Goal: Download file/media

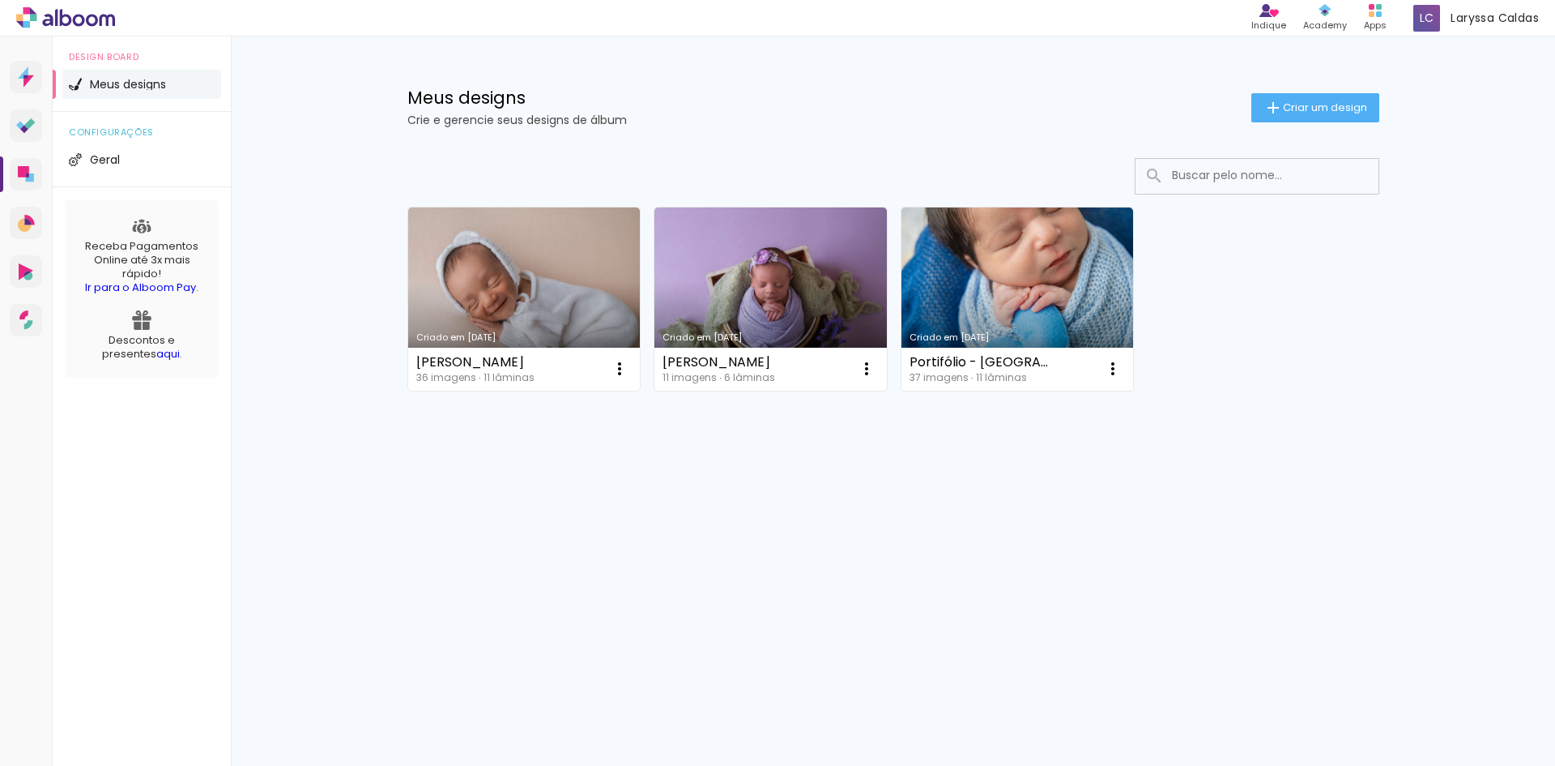
click at [491, 281] on link "Criado em [DATE]" at bounding box center [524, 298] width 233 height 183
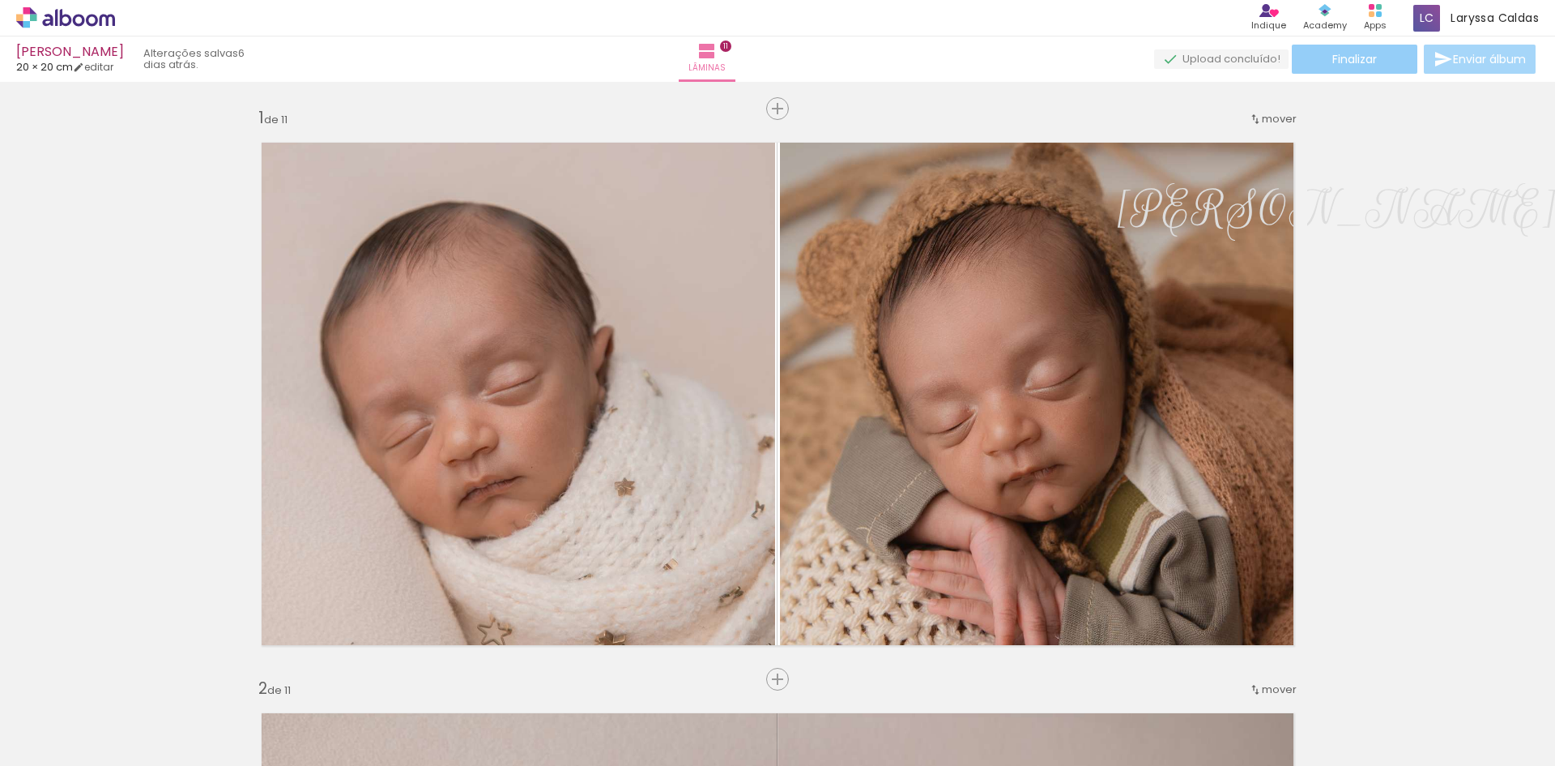
click at [1355, 63] on span "Finalizar" at bounding box center [1355, 58] width 45 height 11
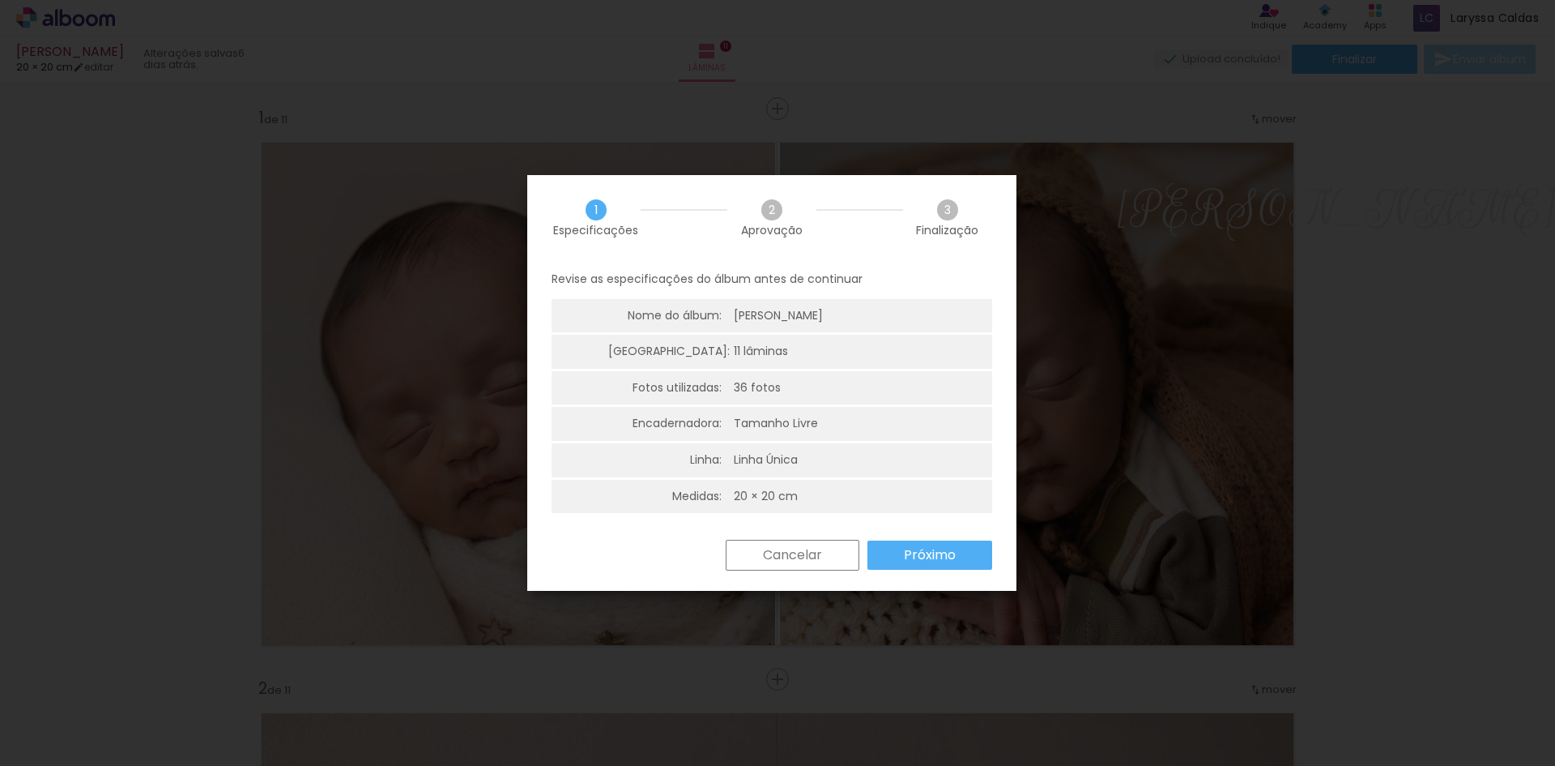
click at [949, 570] on div "Cancelar Próximo" at bounding box center [855, 555] width 275 height 31
click at [0, 0] on slot "Próximo" at bounding box center [0, 0] width 0 height 0
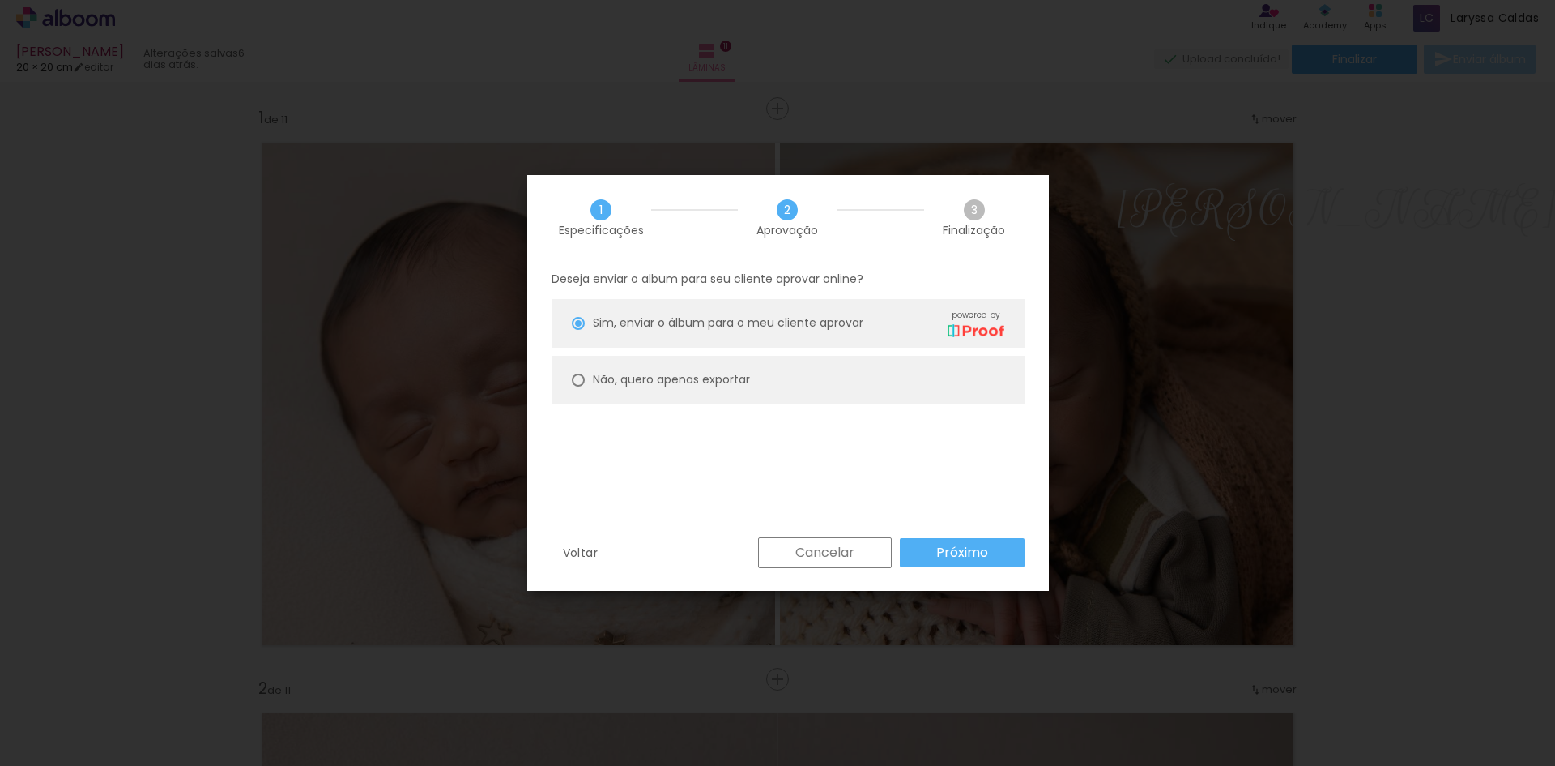
click at [587, 375] on paper-radio-button "Não, quero apenas exportar" at bounding box center [788, 380] width 473 height 49
type paper-radio-button "on"
click at [992, 559] on paper-button "Próximo" at bounding box center [962, 552] width 125 height 29
type input "Alta, 300 DPI"
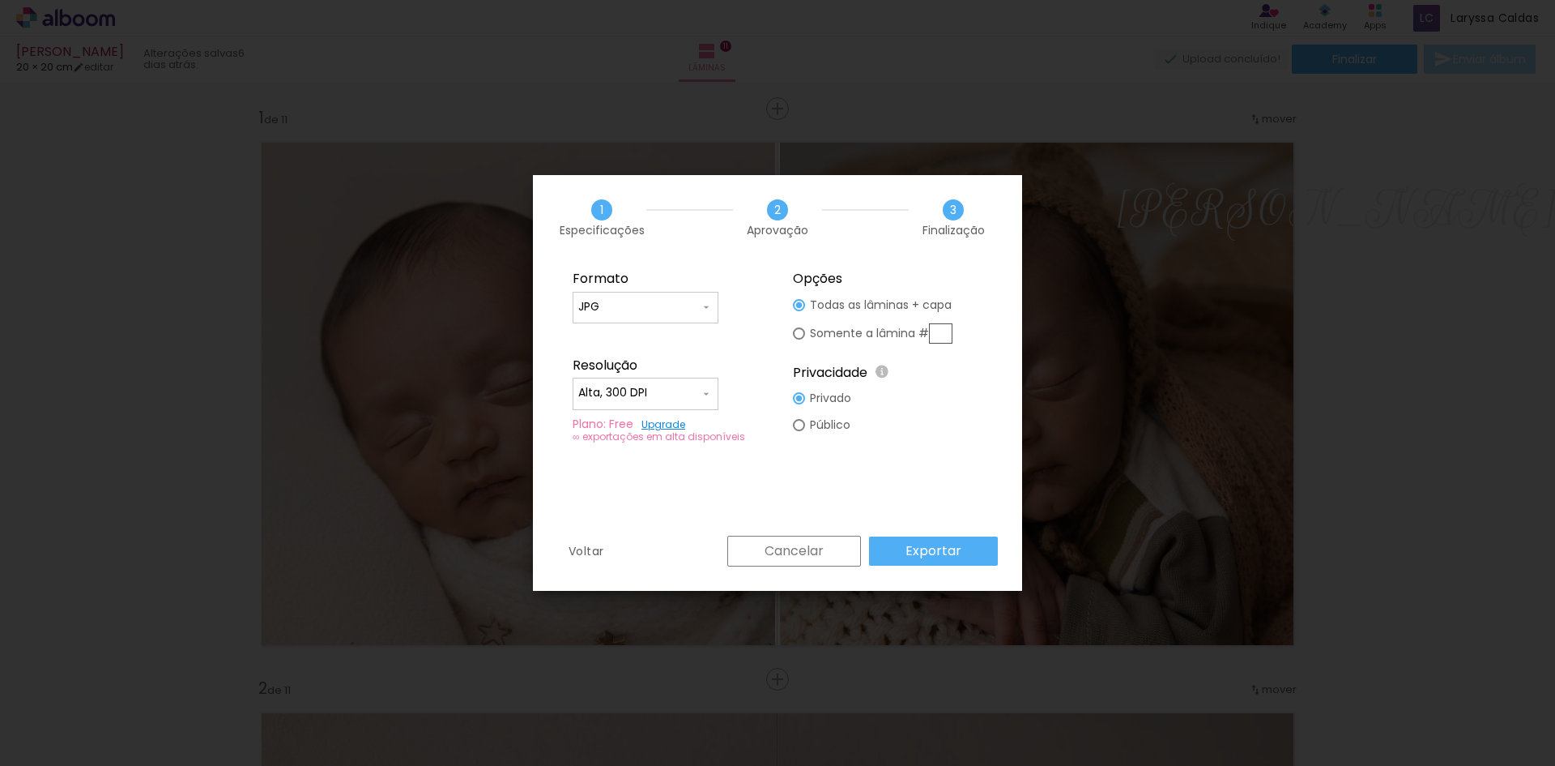
click at [0, 0] on slot "Exportar" at bounding box center [0, 0] width 0 height 0
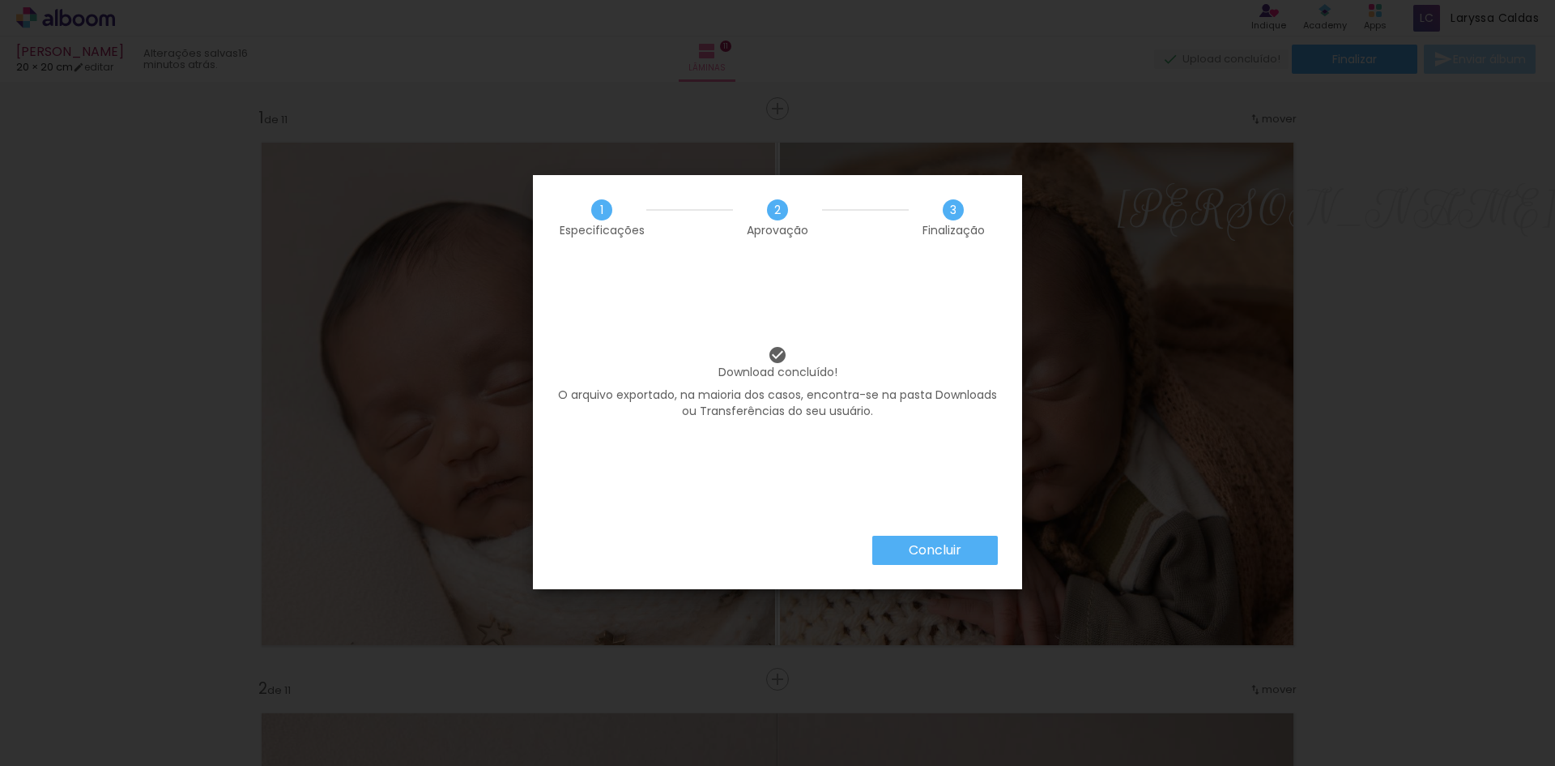
click at [0, 0] on slot "Concluir" at bounding box center [0, 0] width 0 height 0
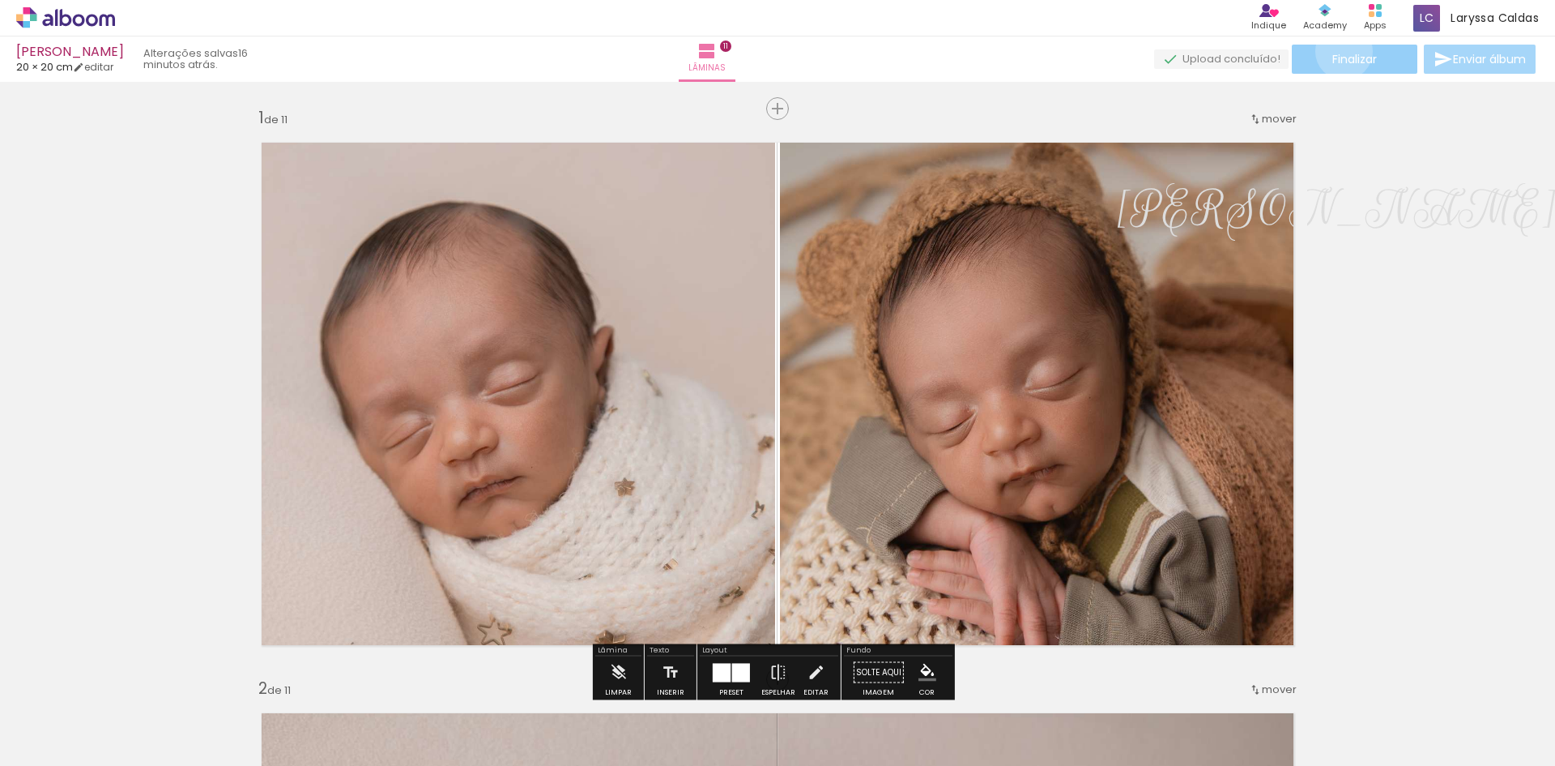
click at [1338, 53] on span "Finalizar" at bounding box center [1355, 58] width 45 height 11
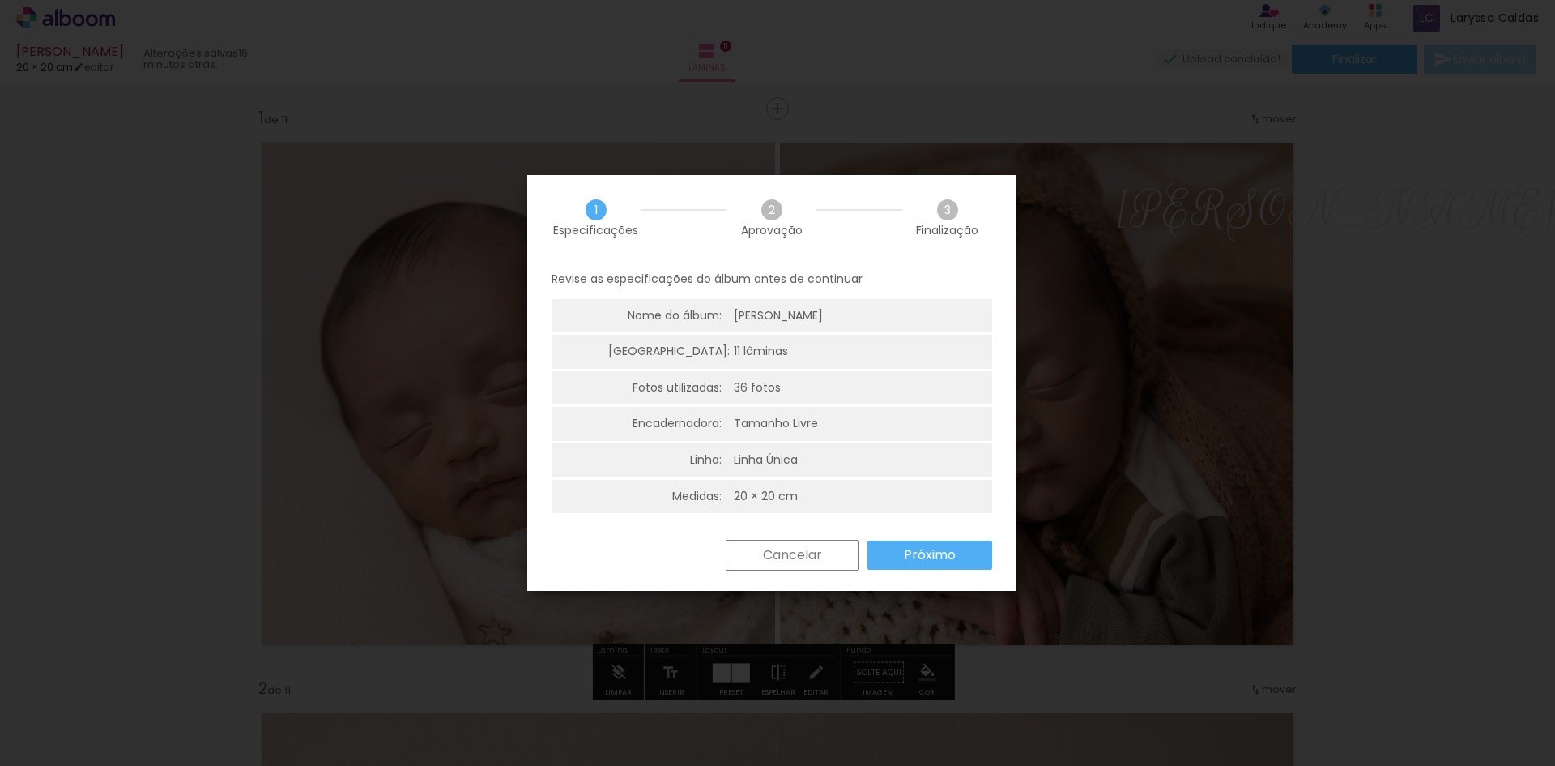
click at [0, 0] on slot "Próximo" at bounding box center [0, 0] width 0 height 0
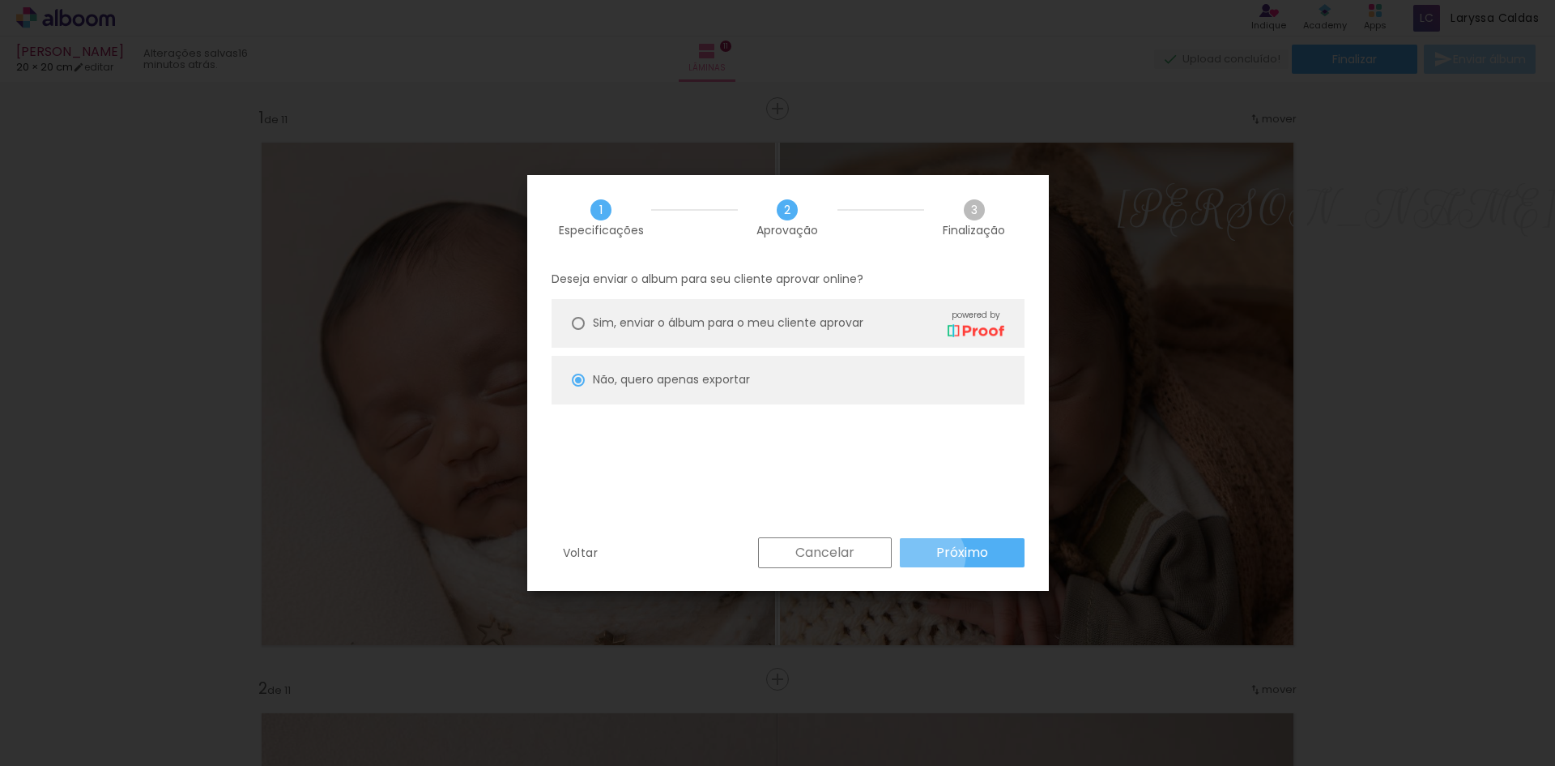
click at [929, 556] on paper-button "Próximo" at bounding box center [962, 552] width 125 height 29
type input "Alta, 300 DPI"
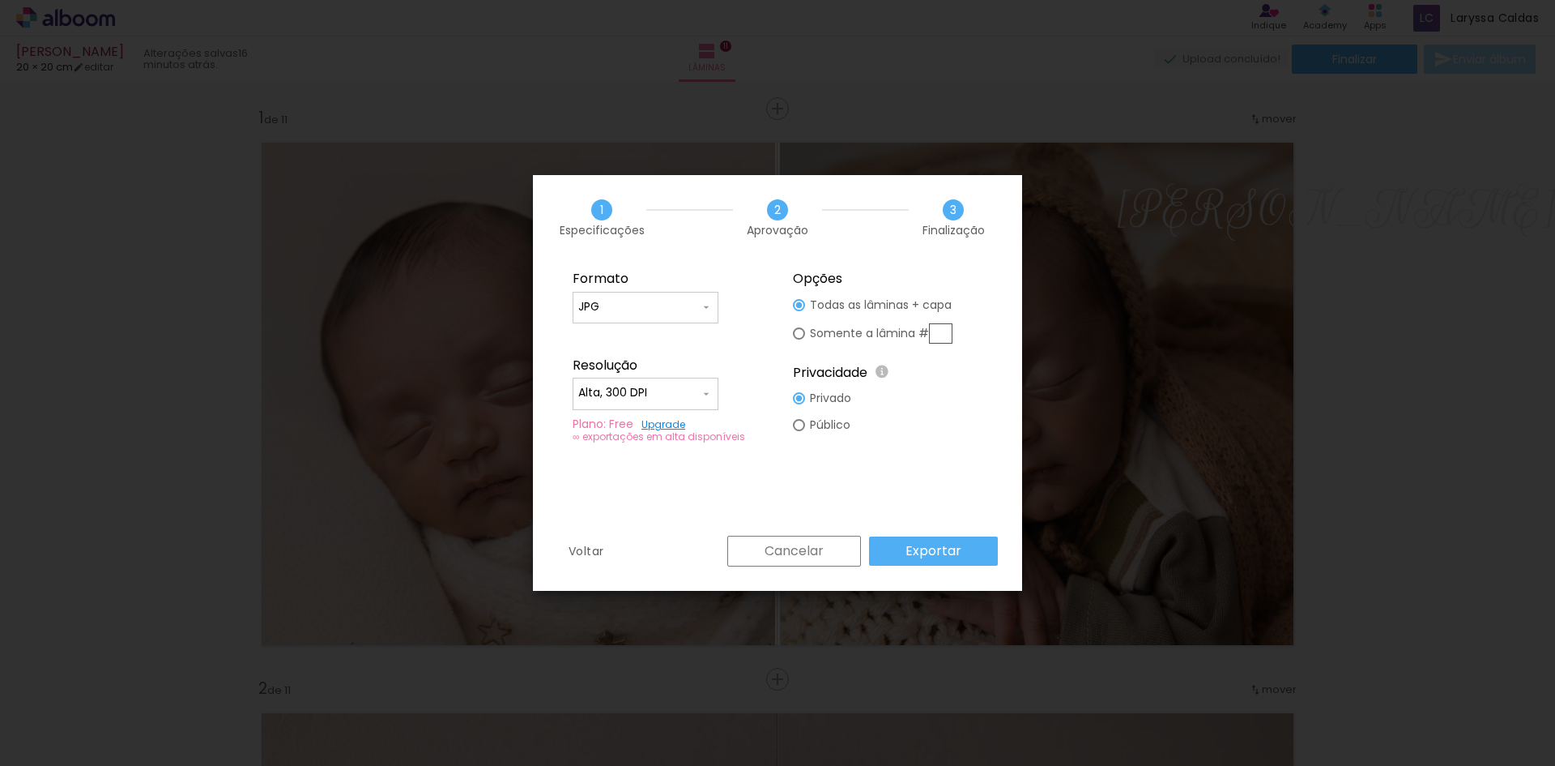
drag, startPoint x: 604, startPoint y: 440, endPoint x: 633, endPoint y: 440, distance: 28.4
click at [629, 440] on div "∞ exportações em alta disponíveis" at bounding box center [668, 436] width 190 height 12
drag, startPoint x: 612, startPoint y: 440, endPoint x: 705, endPoint y: 442, distance: 92.4
click at [705, 442] on div "∞ exportações em alta disponíveis" at bounding box center [668, 436] width 190 height 12
click at [931, 538] on paper-button "Exportar" at bounding box center [933, 550] width 129 height 29
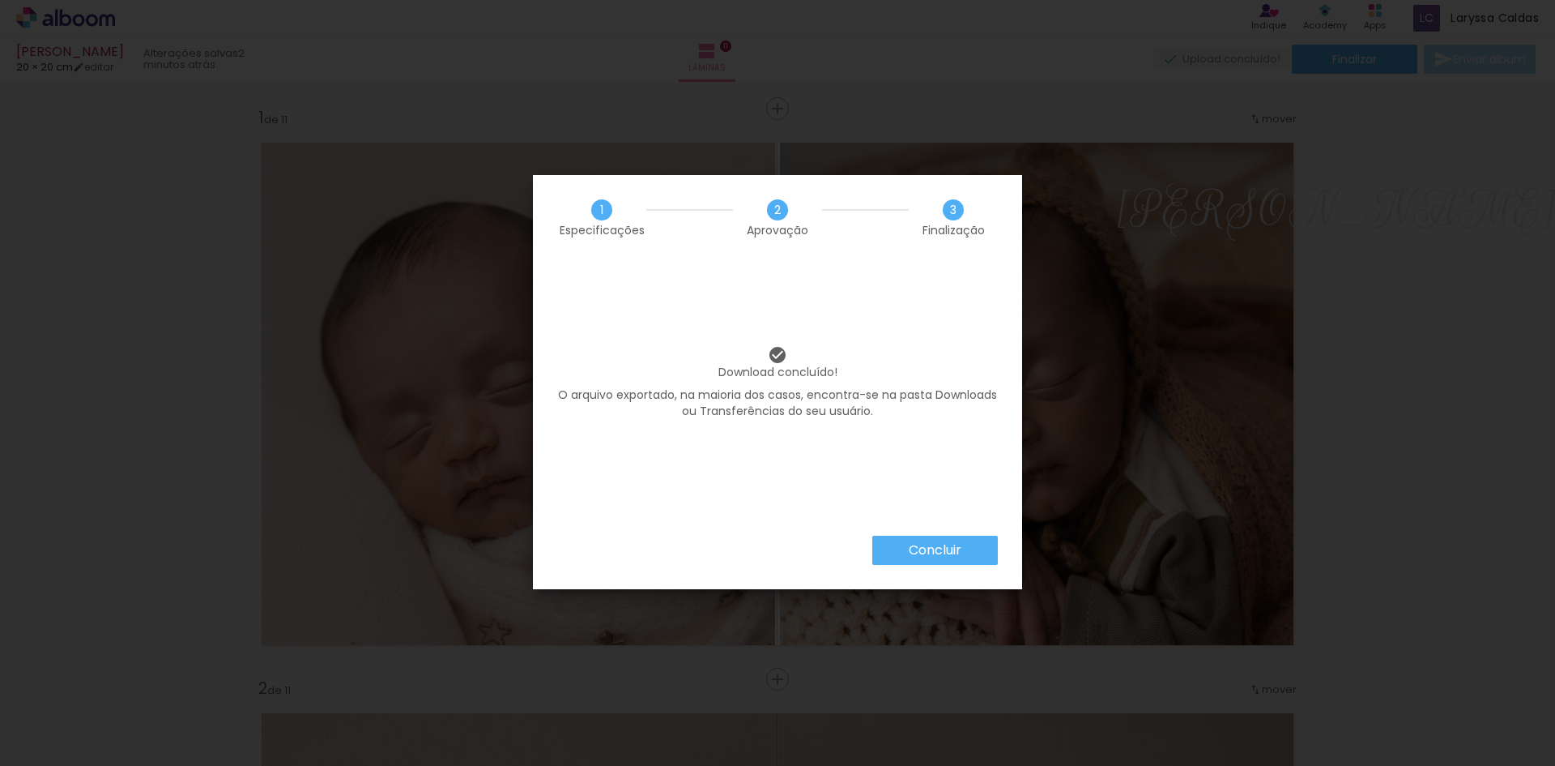
drag, startPoint x: 651, startPoint y: 393, endPoint x: 887, endPoint y: 420, distance: 237.3
click at [887, 420] on div "Download concluído! O arquivo exportado, na maioria dos casos, encontra-se na p…" at bounding box center [777, 385] width 441 height 81
click at [942, 105] on iron-overlay-backdrop at bounding box center [777, 383] width 1555 height 766
click at [0, 0] on slot "Concluir" at bounding box center [0, 0] width 0 height 0
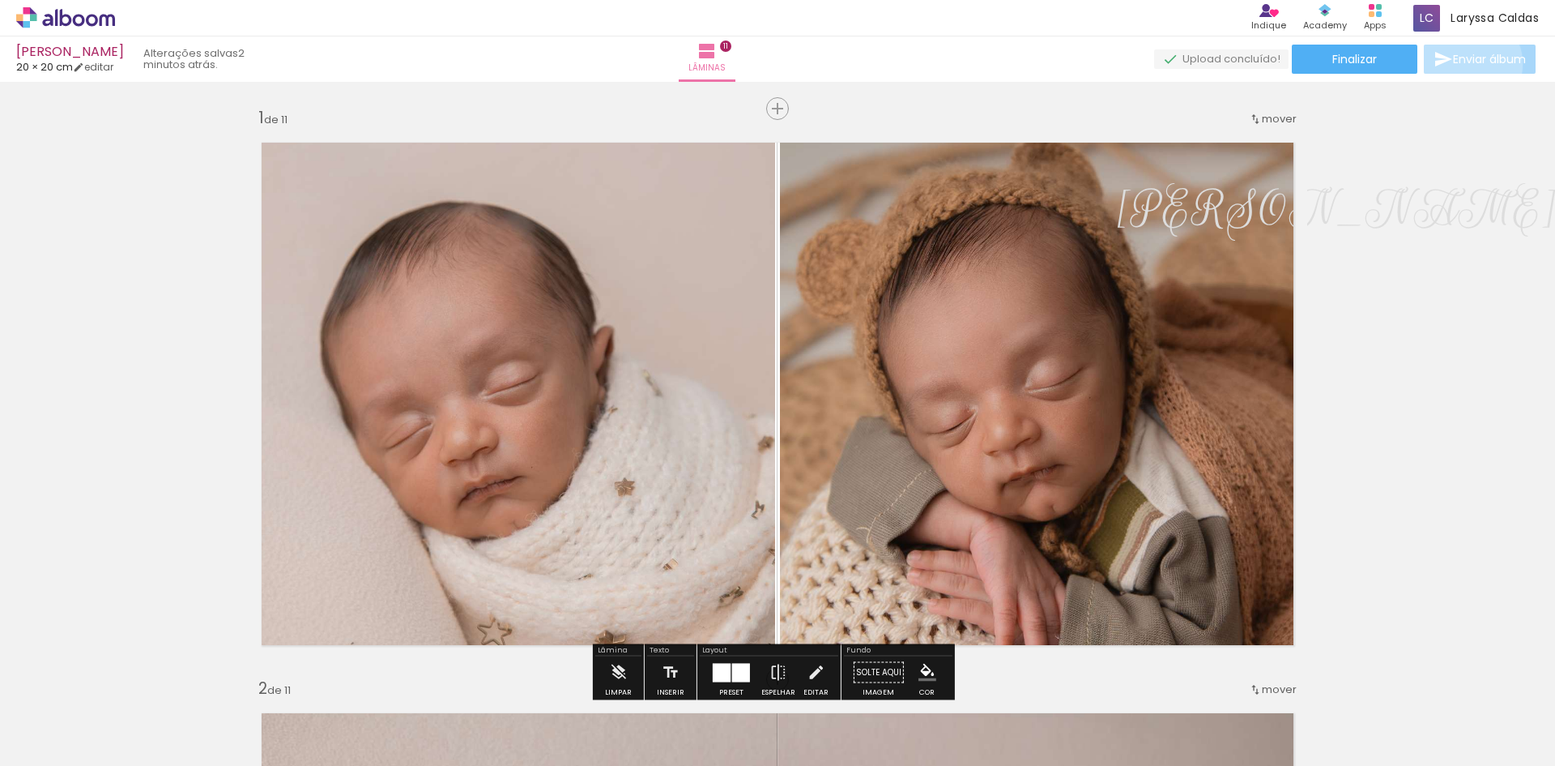
click at [1465, 64] on span "Enviar álbum" at bounding box center [1489, 58] width 73 height 11
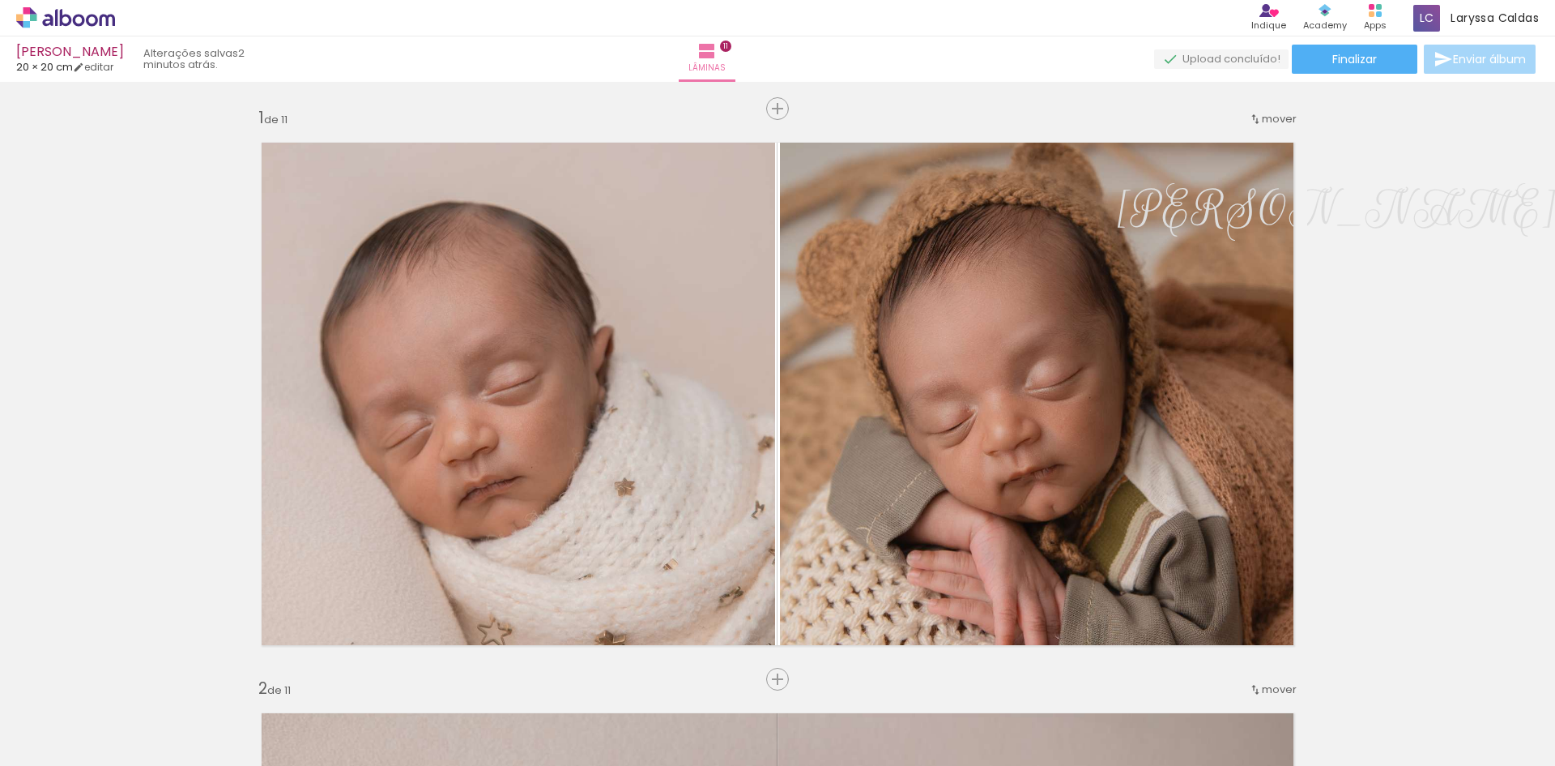
click at [1456, 64] on span "Enviar álbum" at bounding box center [1489, 58] width 73 height 11
click at [1381, 15] on div "Produtos Alboom Apps" at bounding box center [1376, 18] width 36 height 33
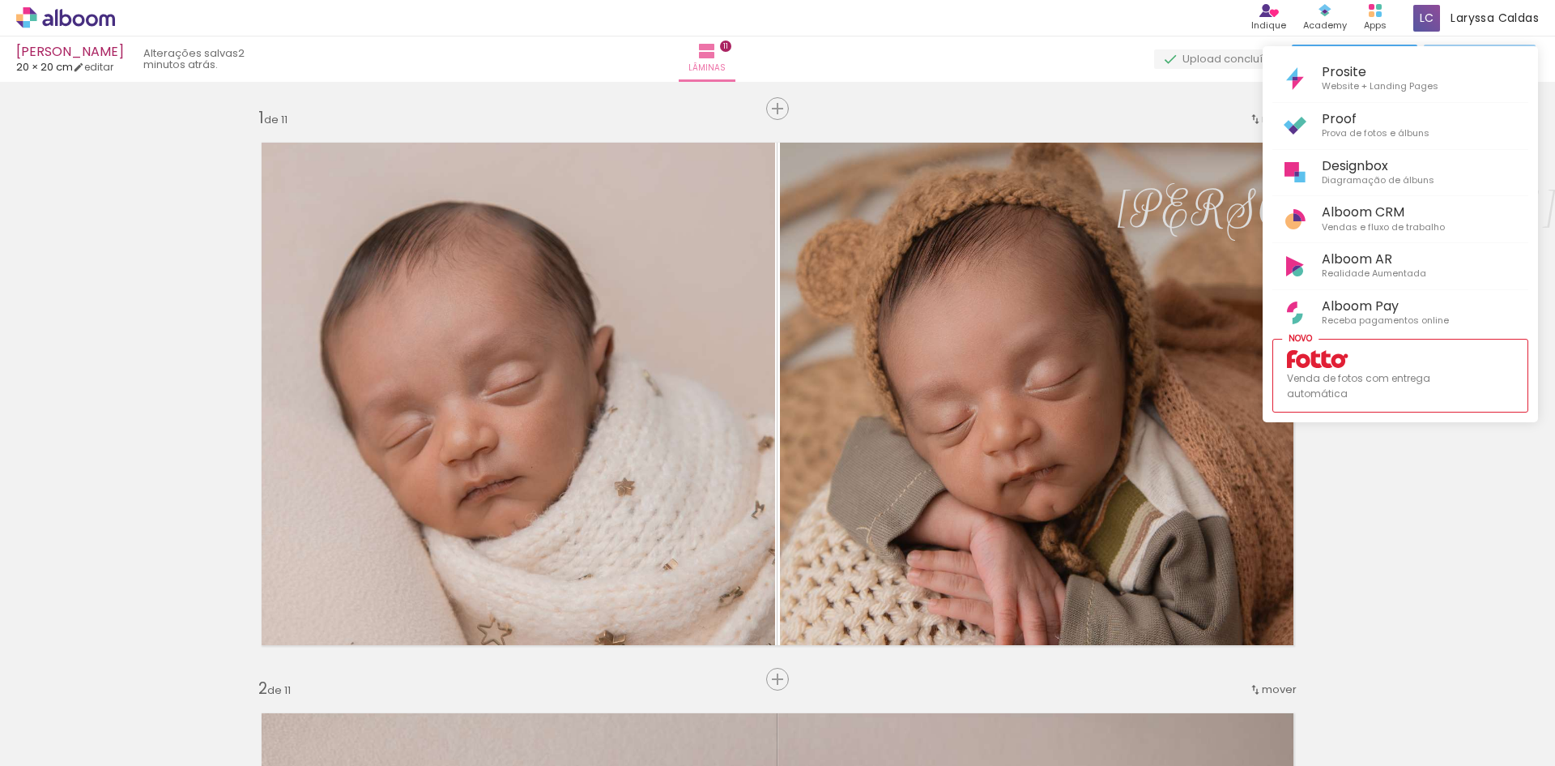
click at [1461, 22] on div at bounding box center [777, 383] width 1555 height 766
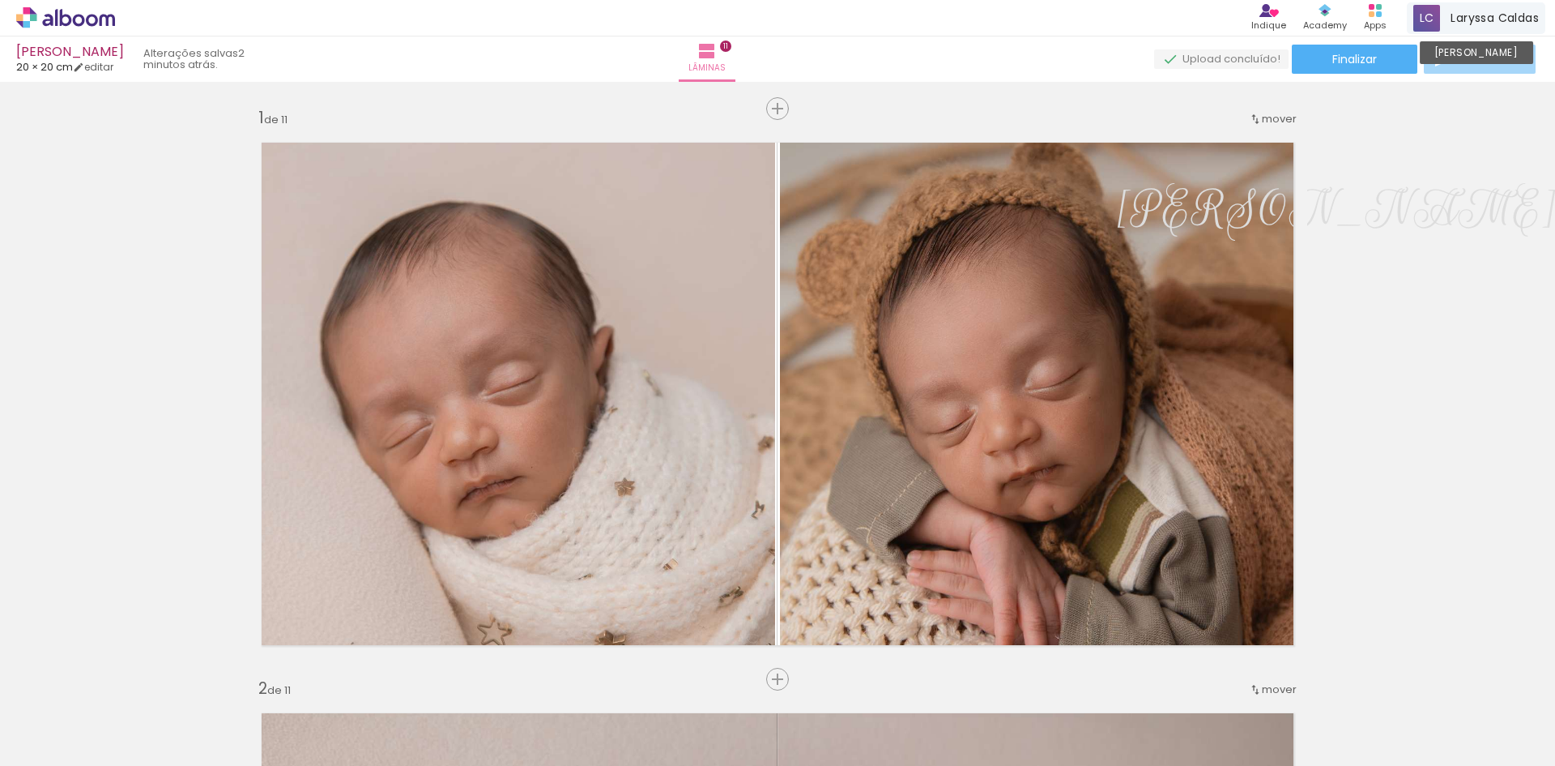
click at [1461, 21] on span "Laryssa Caldas" at bounding box center [1495, 18] width 88 height 17
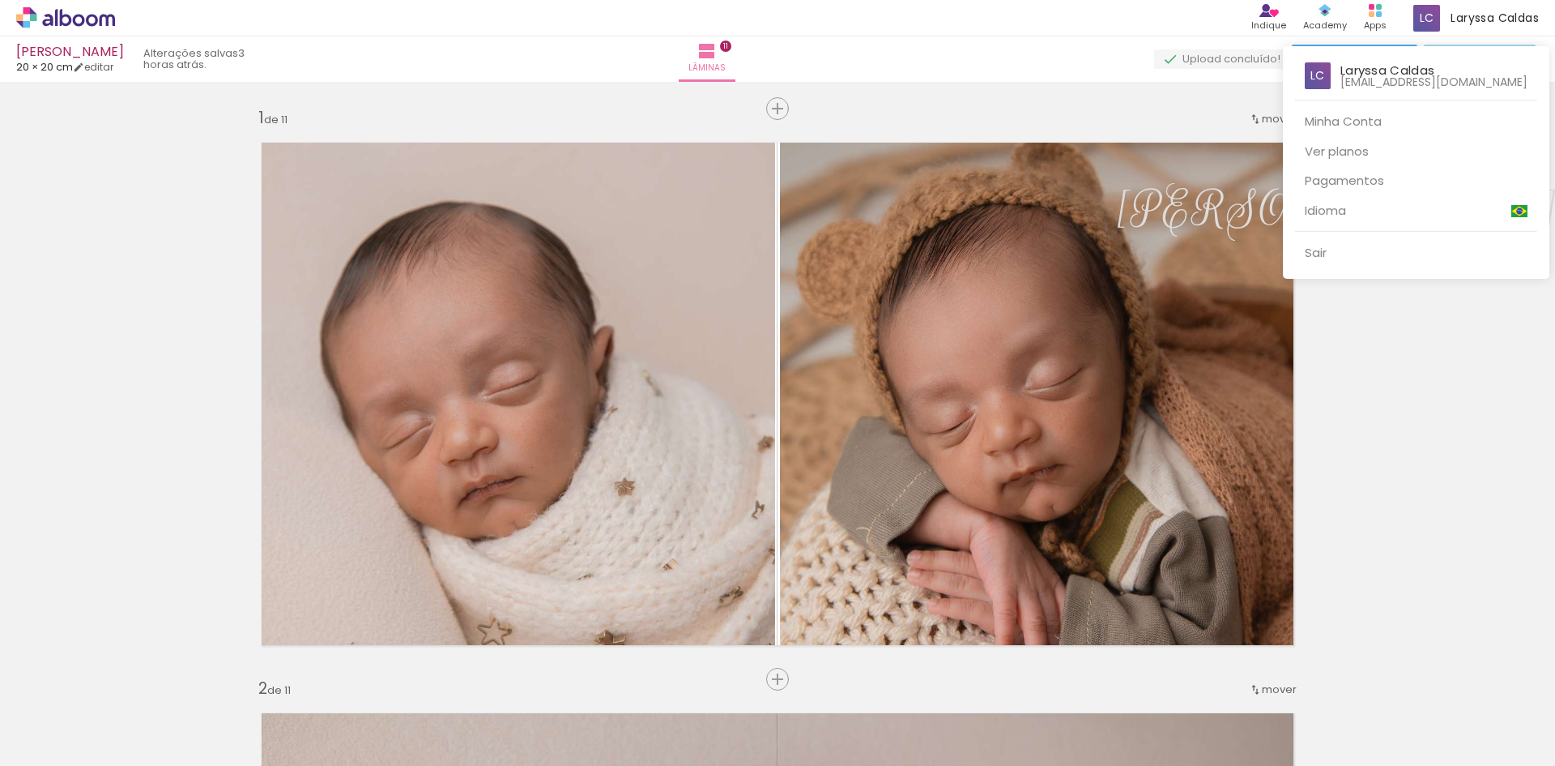
click at [1473, 422] on div at bounding box center [777, 383] width 1555 height 766
